Goal: Transaction & Acquisition: Download file/media

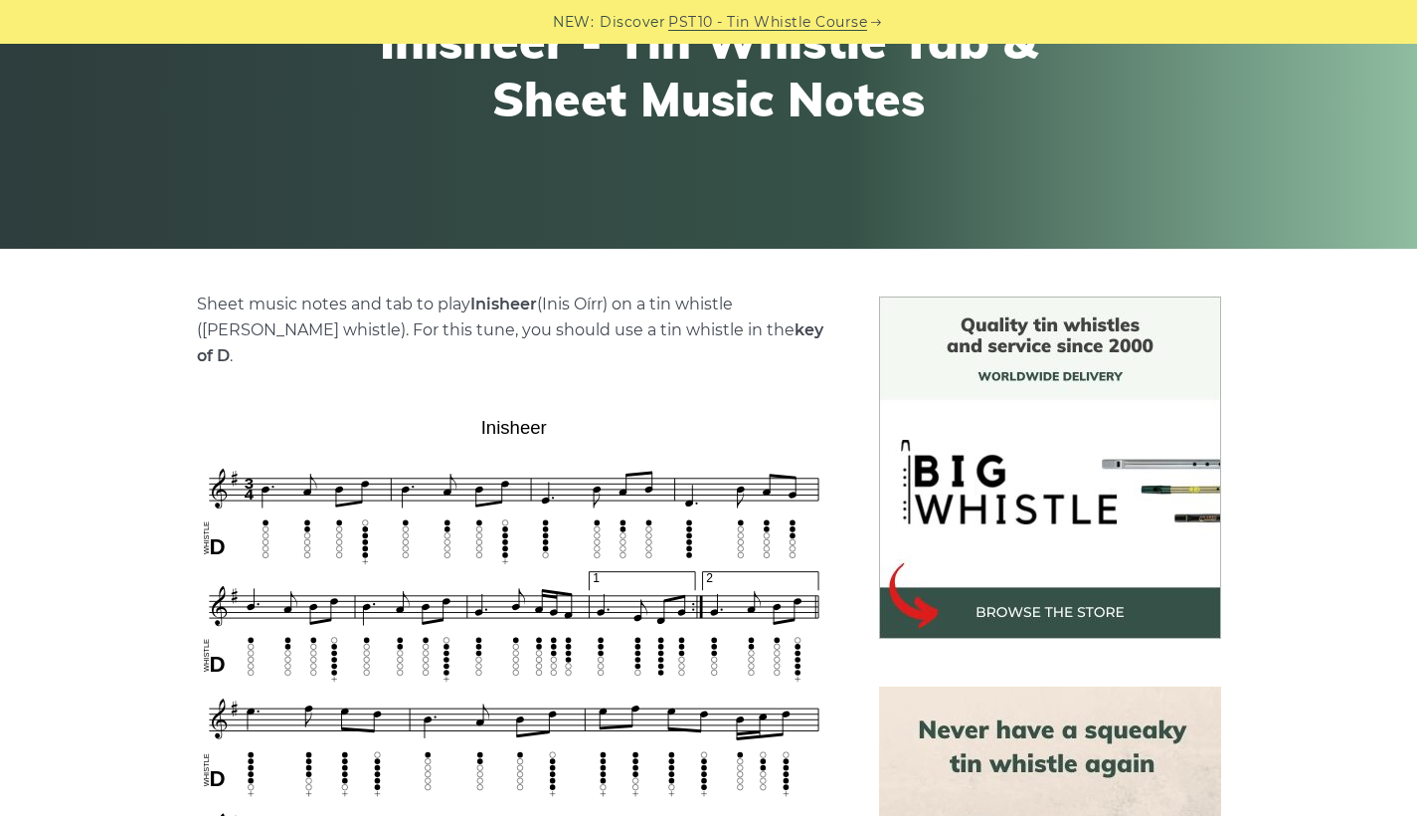
scroll to position [264, 0]
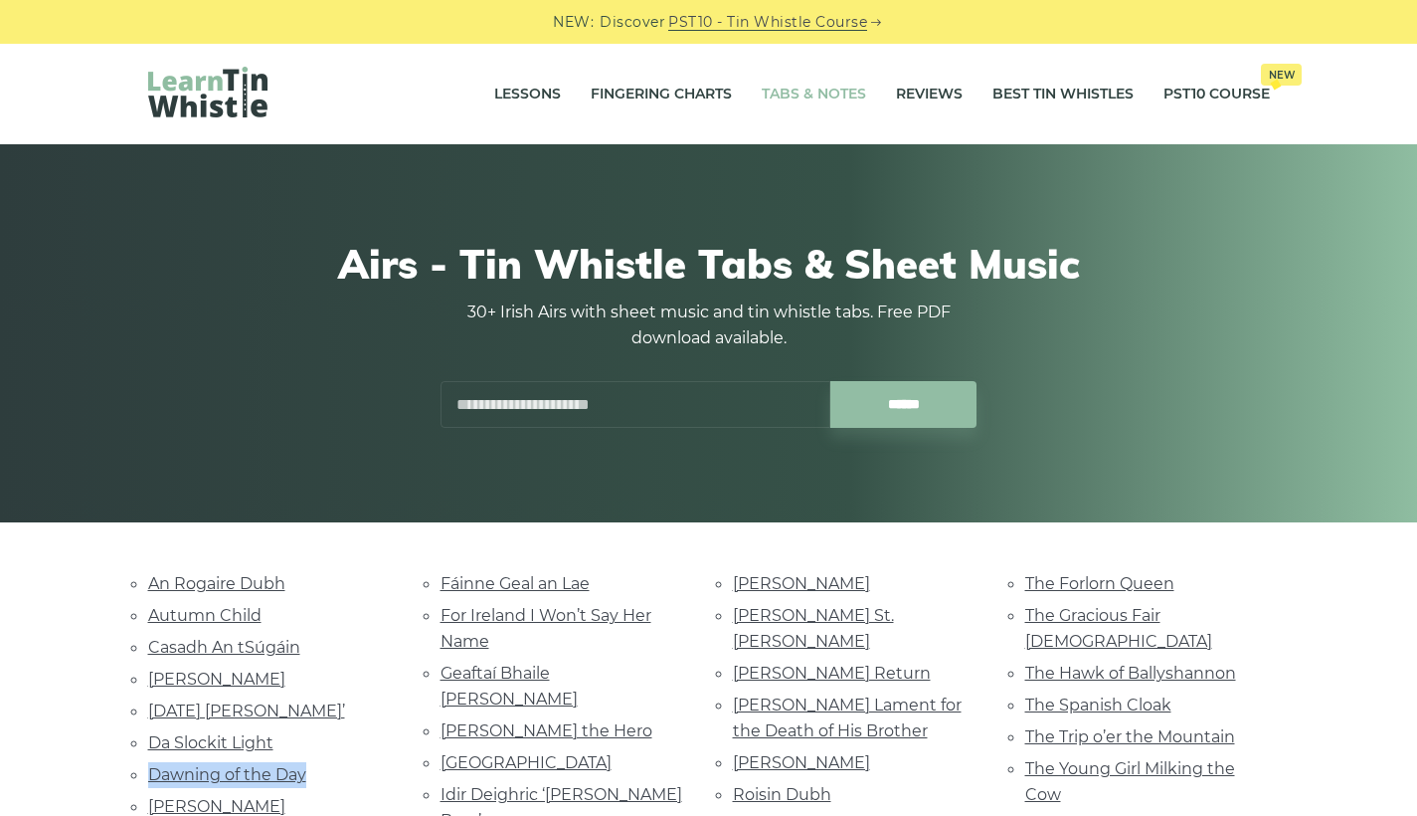
click at [814, 92] on link "Tabs & Notes" at bounding box center [814, 95] width 104 height 50
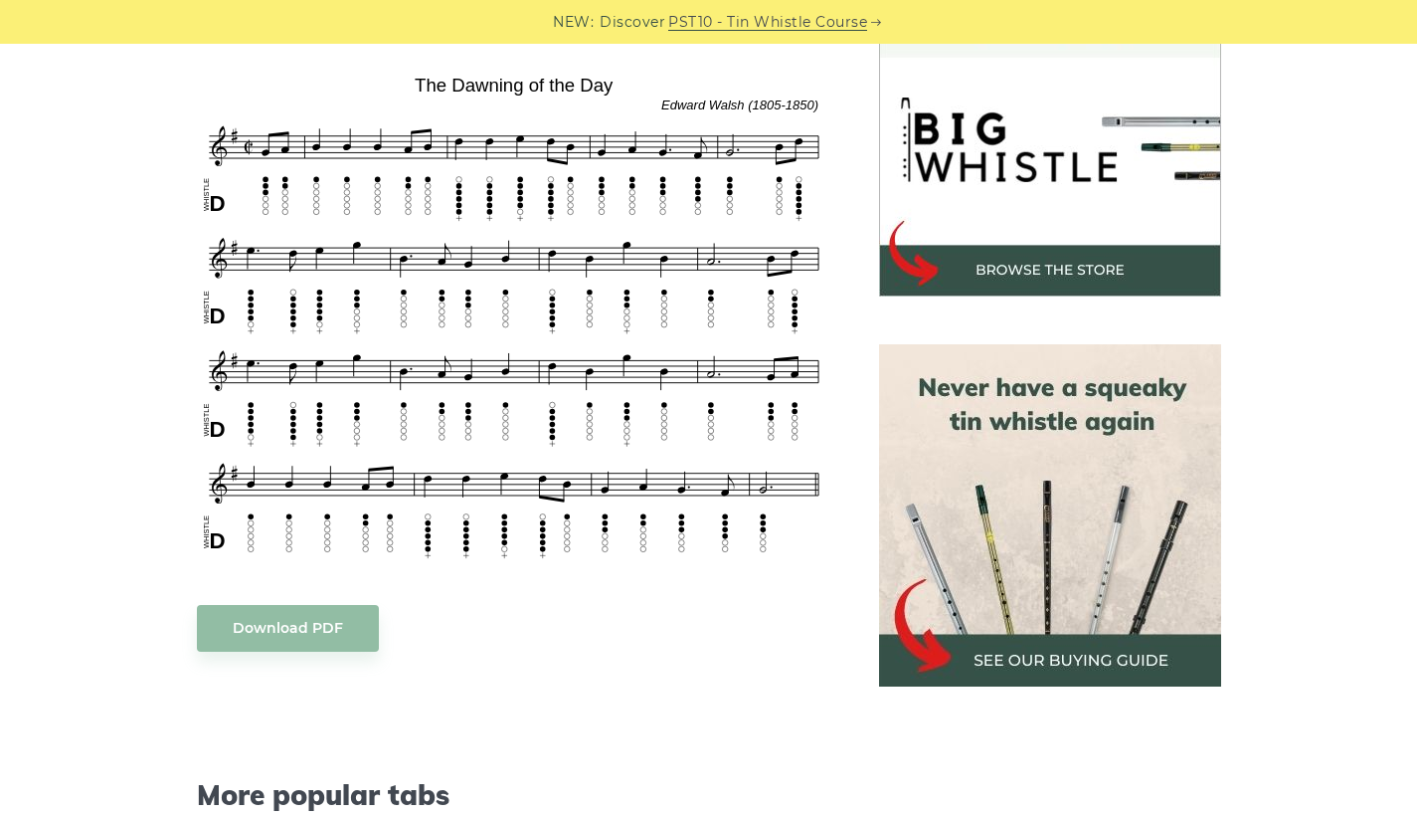
scroll to position [617, 0]
click at [310, 627] on link "Download PDF" at bounding box center [288, 627] width 182 height 47
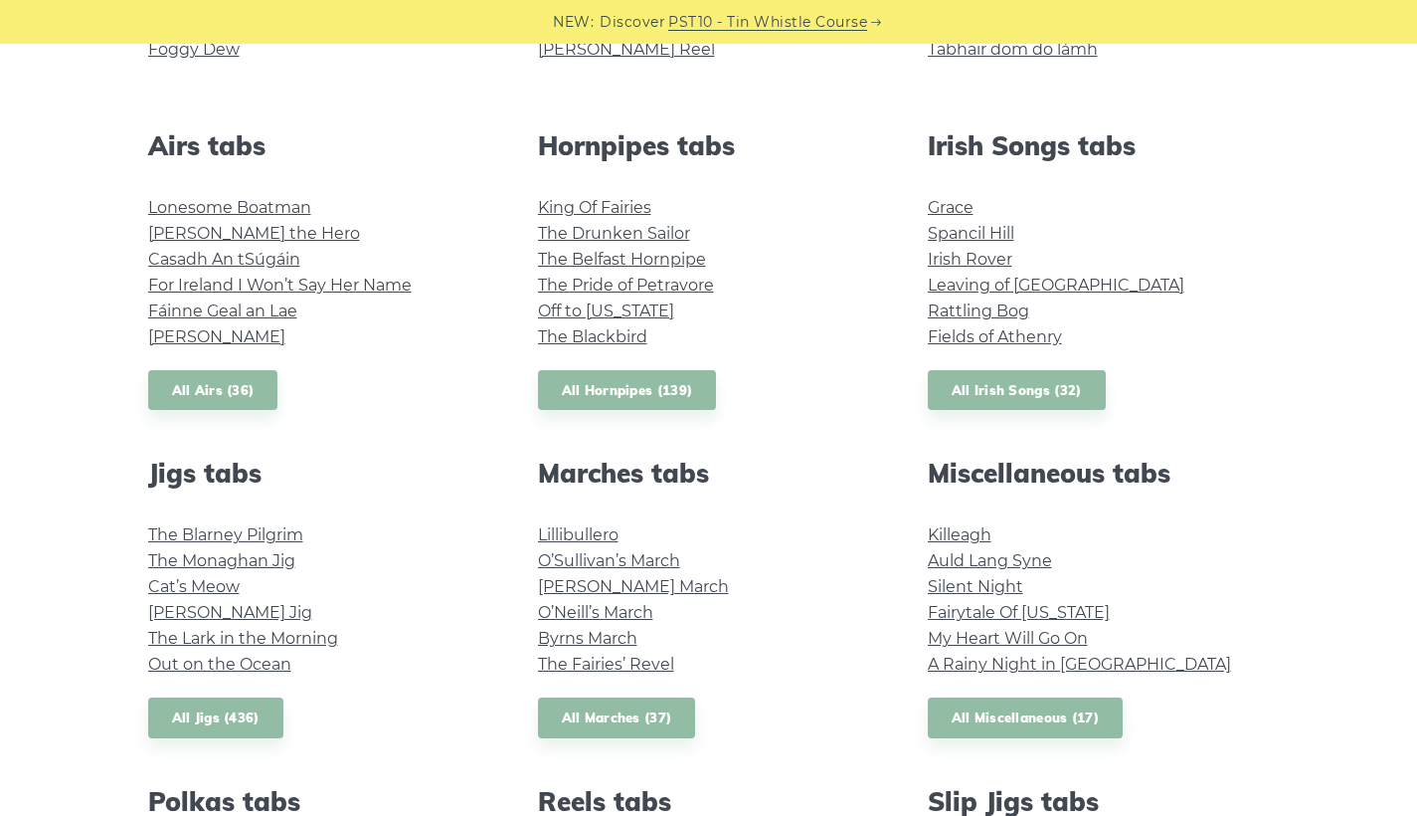
scroll to position [732, 0]
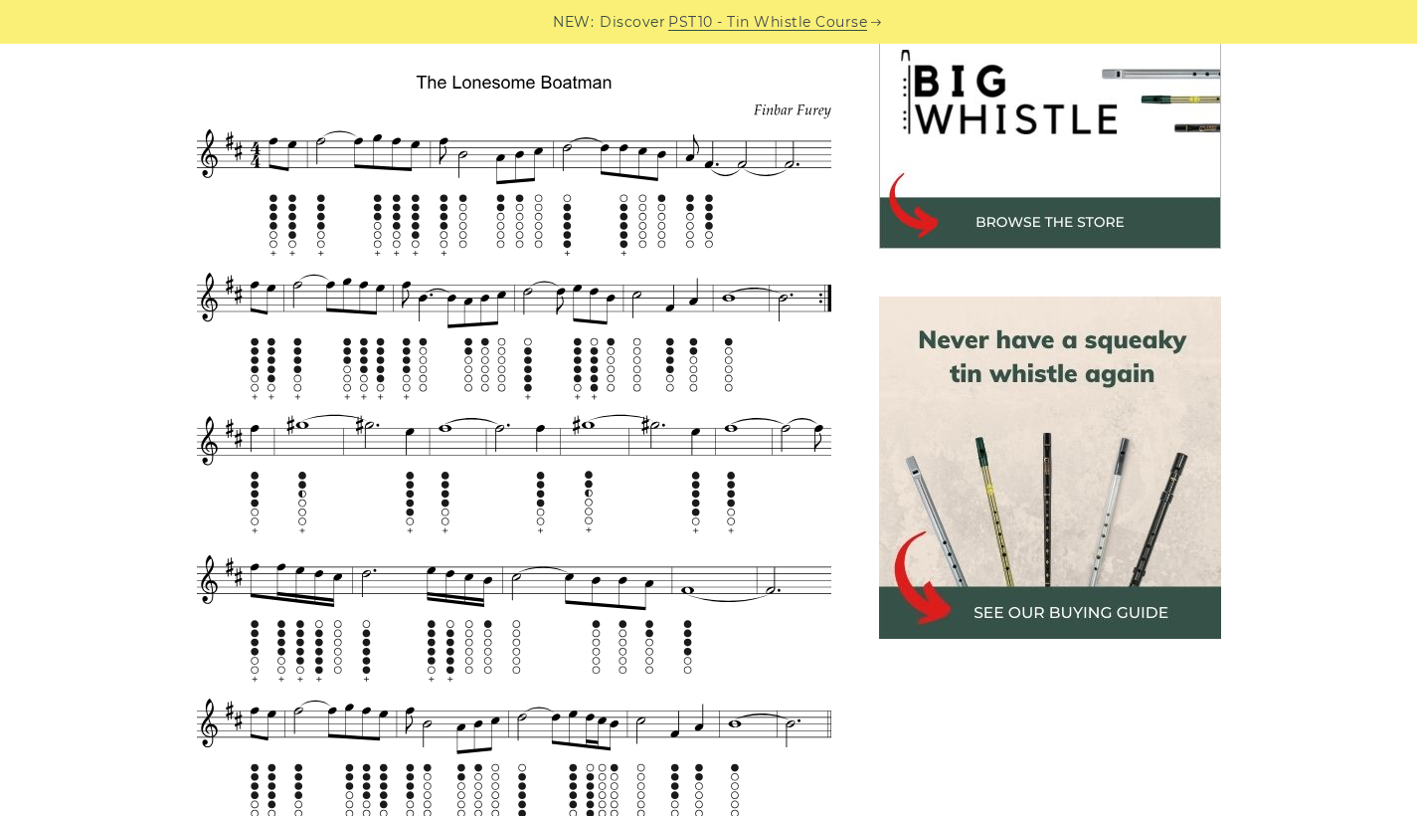
scroll to position [658, 0]
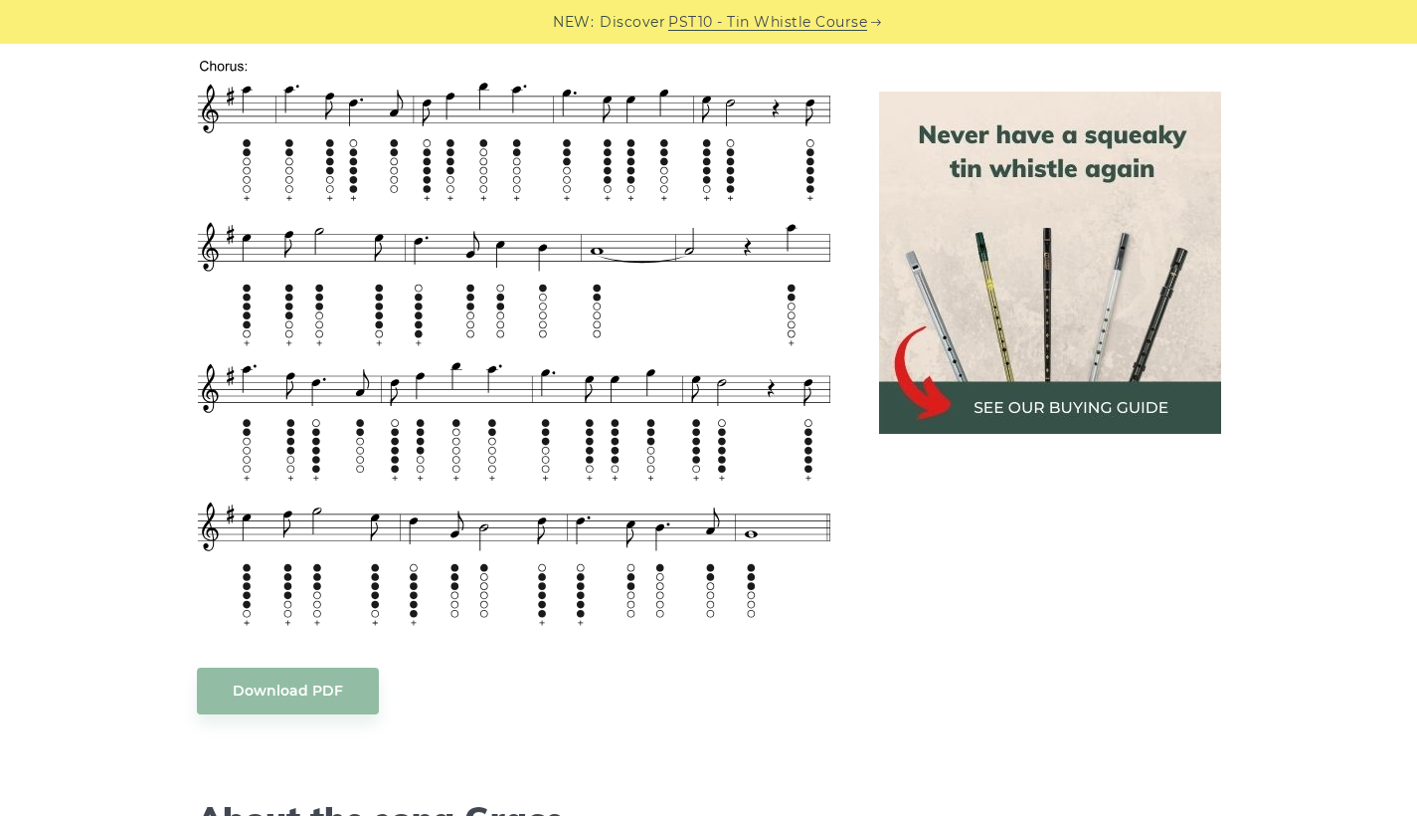
scroll to position [2531, 0]
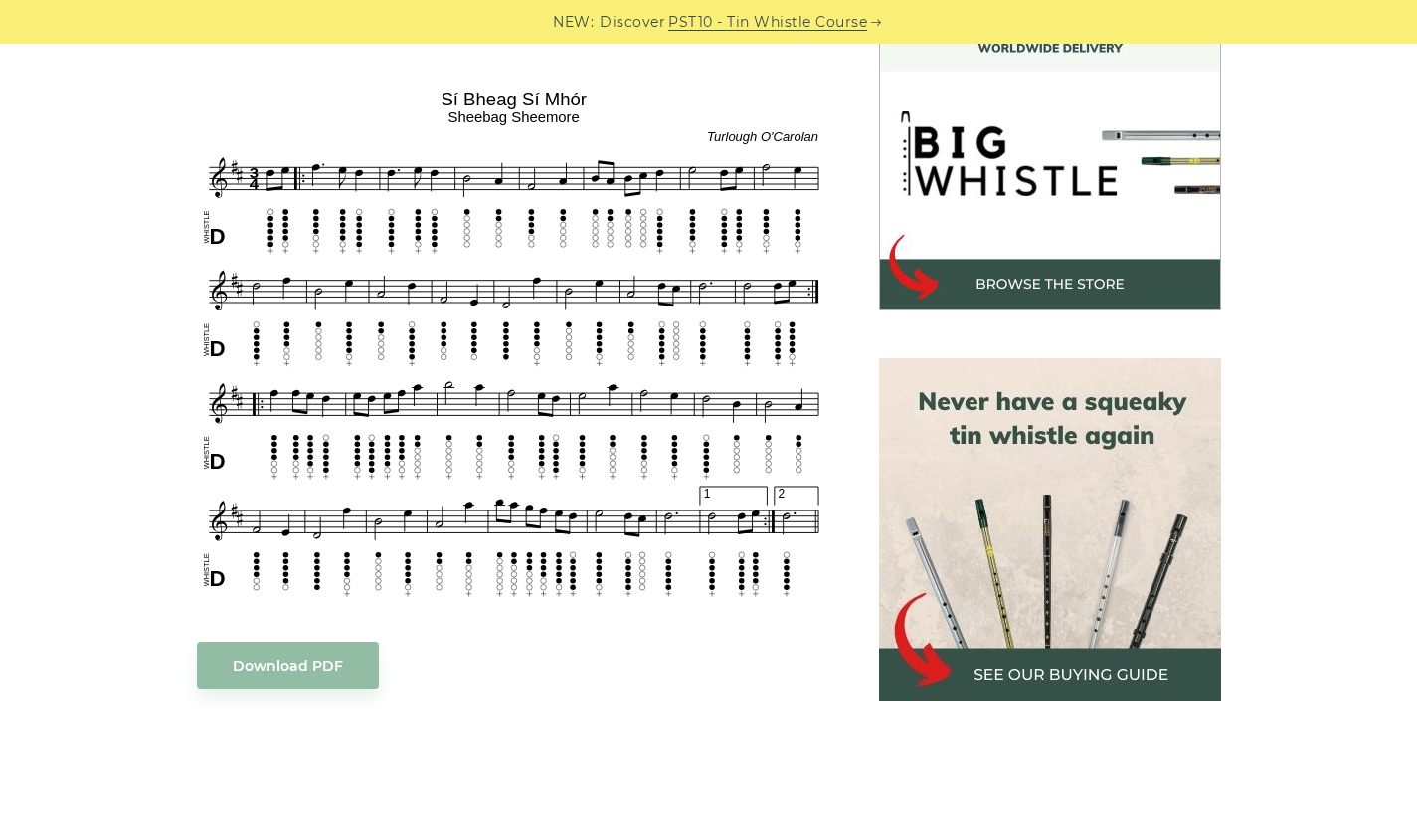
scroll to position [606, 0]
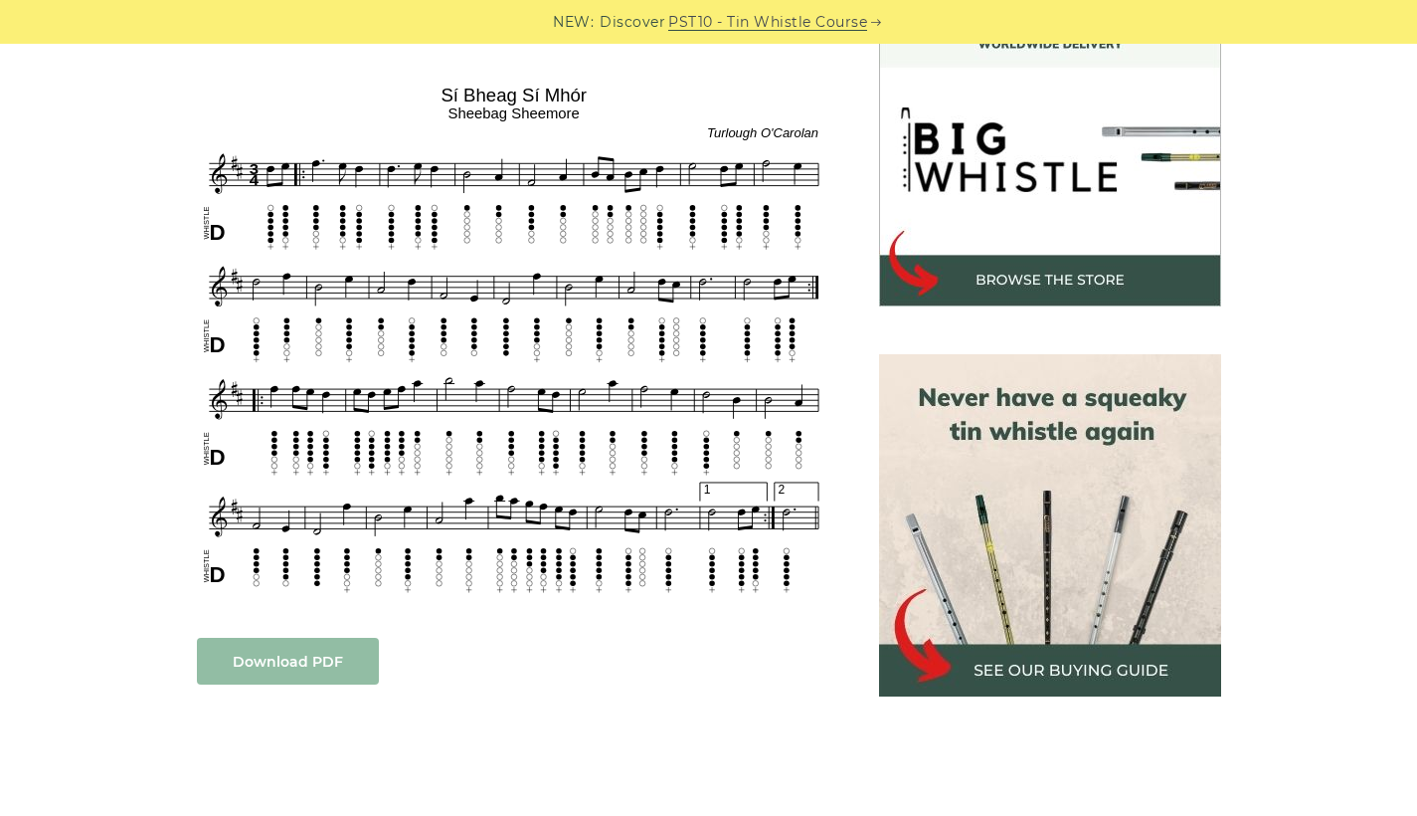
click at [281, 647] on link "Download PDF" at bounding box center [288, 661] width 182 height 47
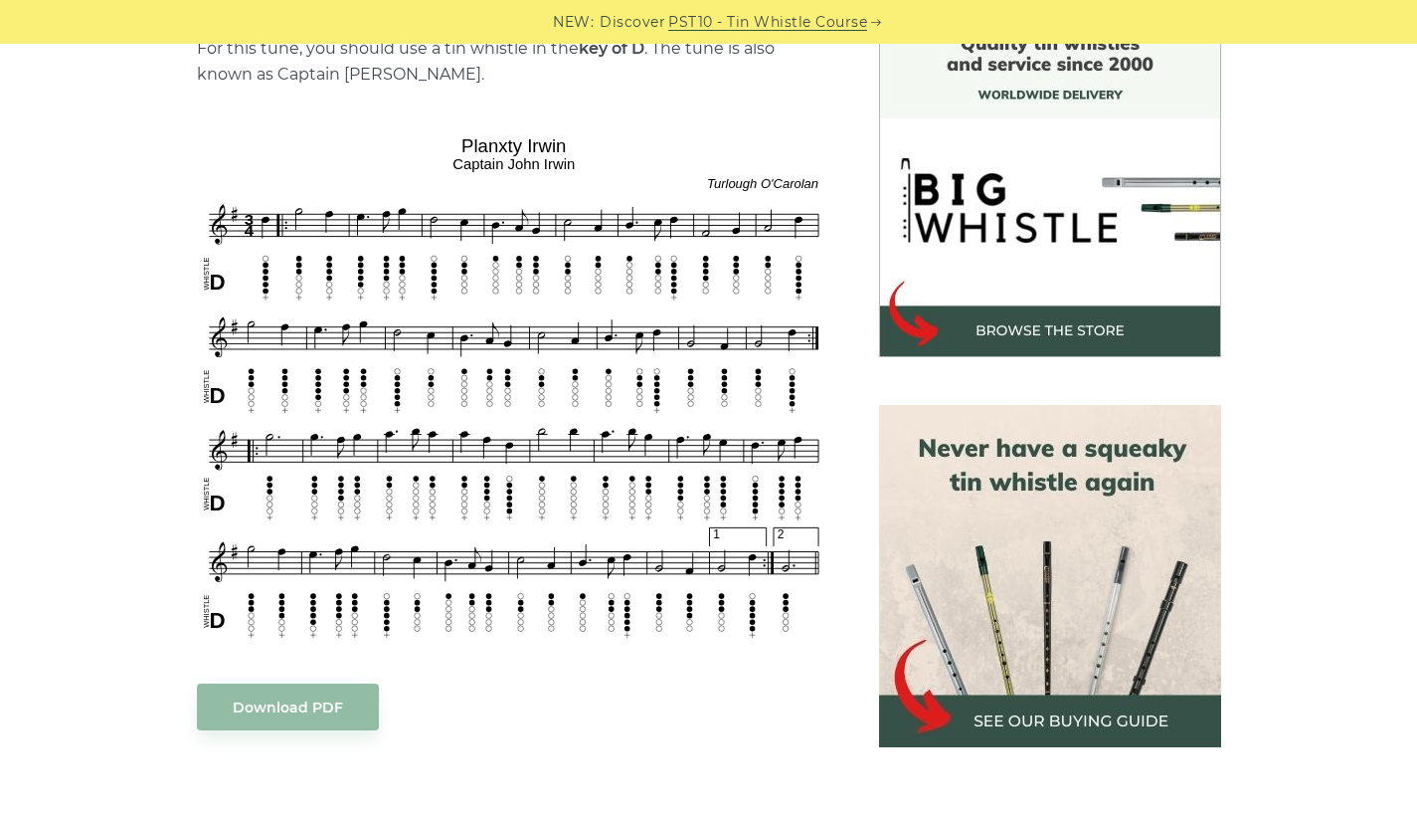
scroll to position [556, 0]
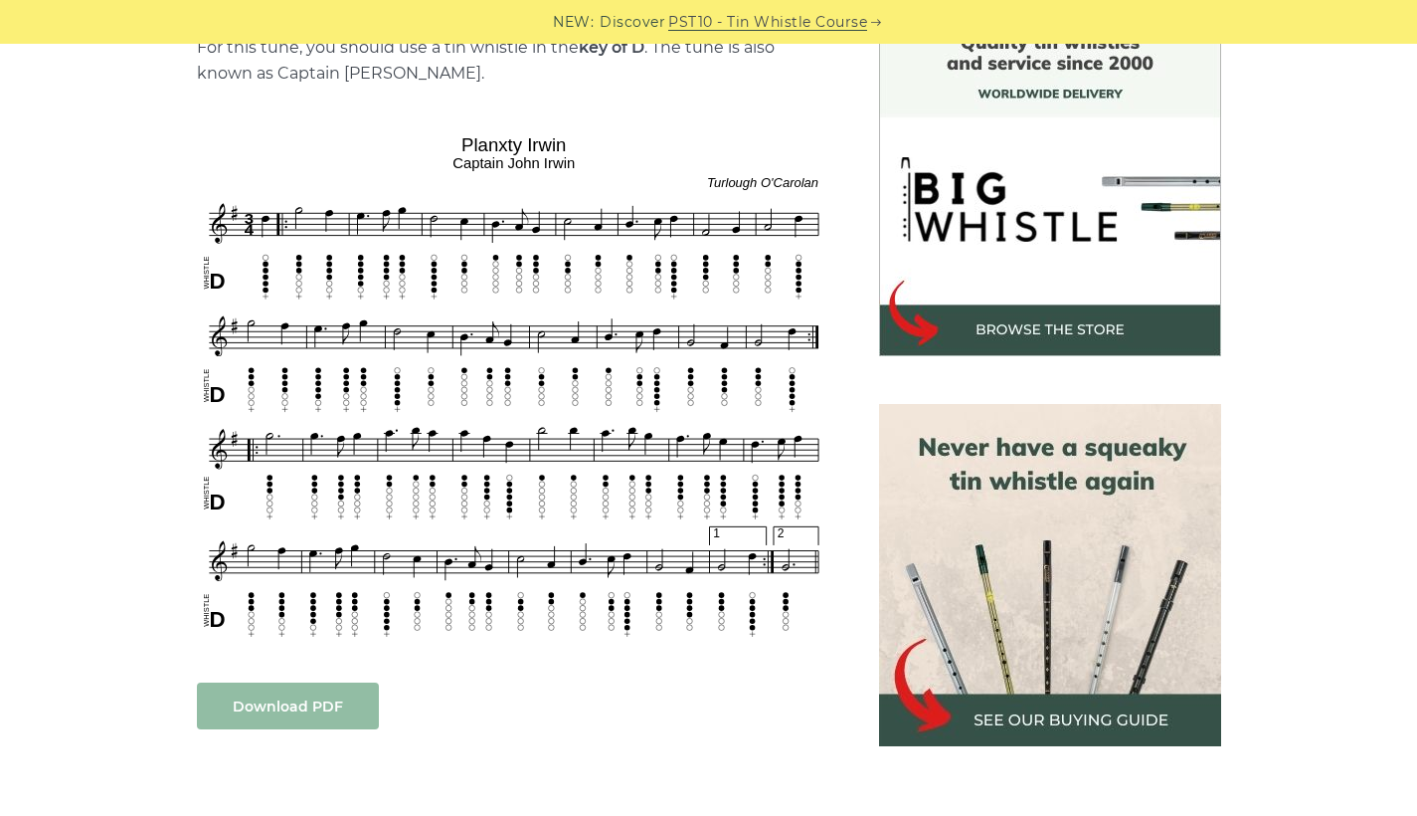
click at [289, 720] on link "Download PDF" at bounding box center [288, 705] width 182 height 47
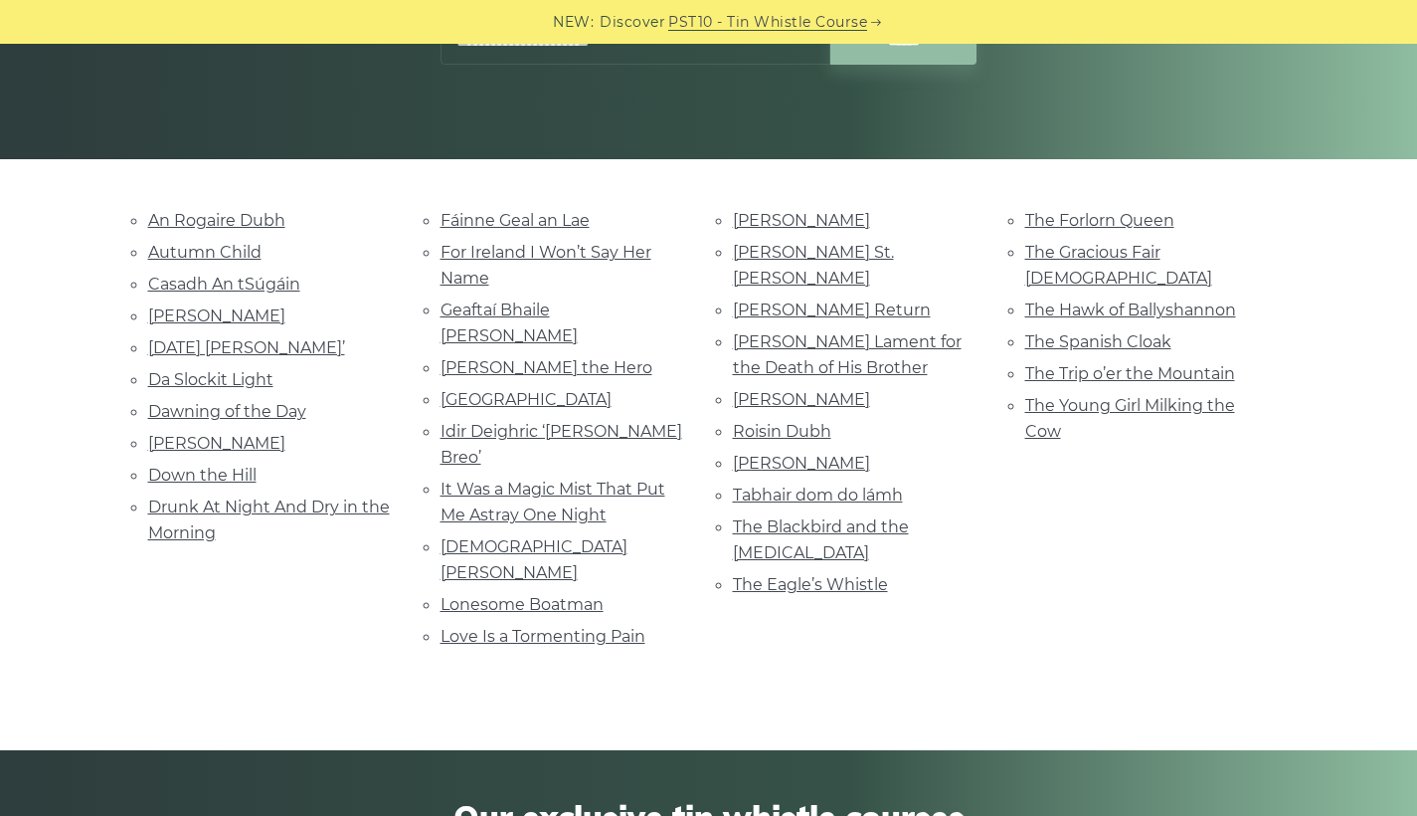
scroll to position [398, 0]
